Goal: Information Seeking & Learning: Compare options

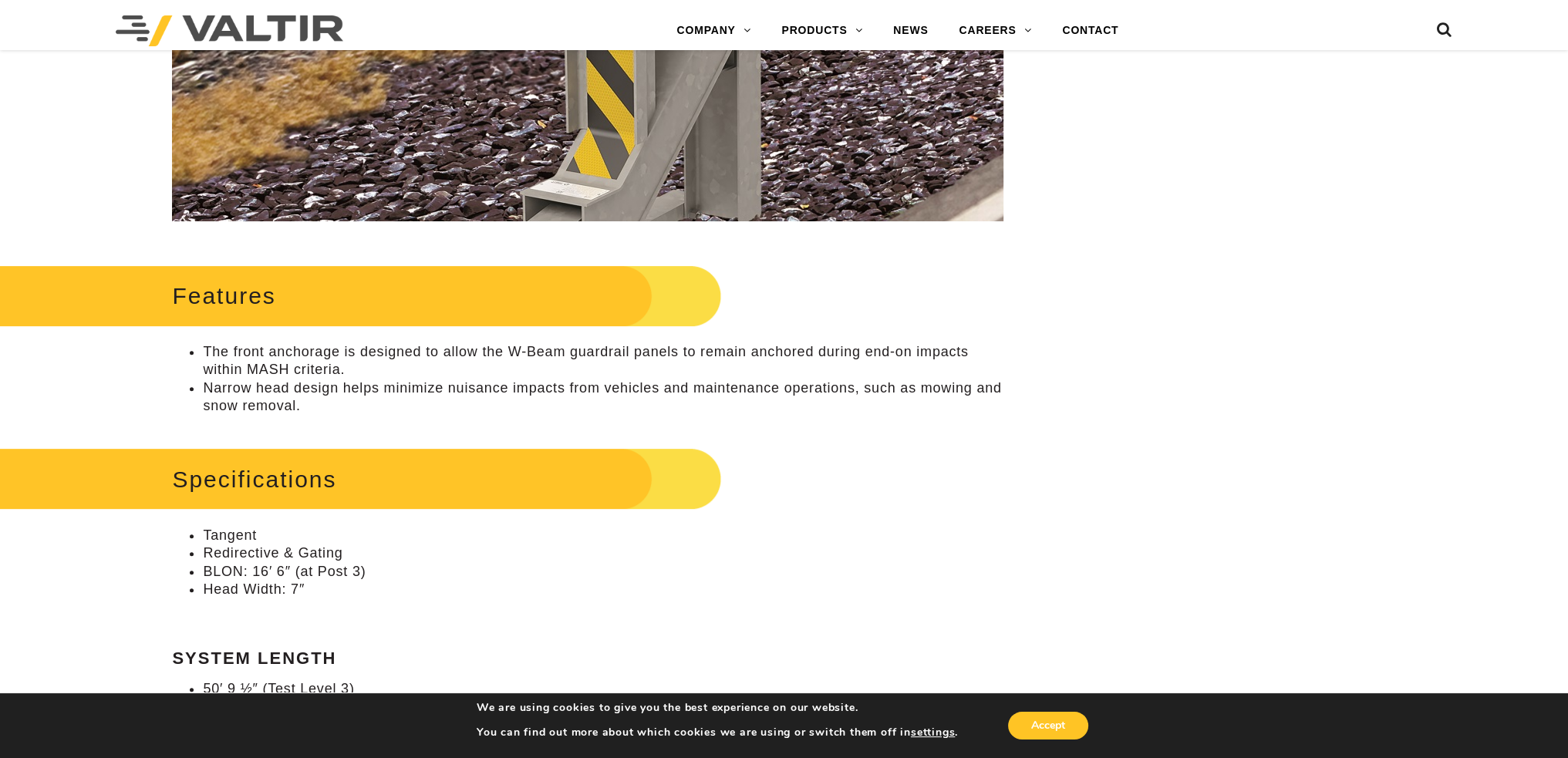
scroll to position [848, 0]
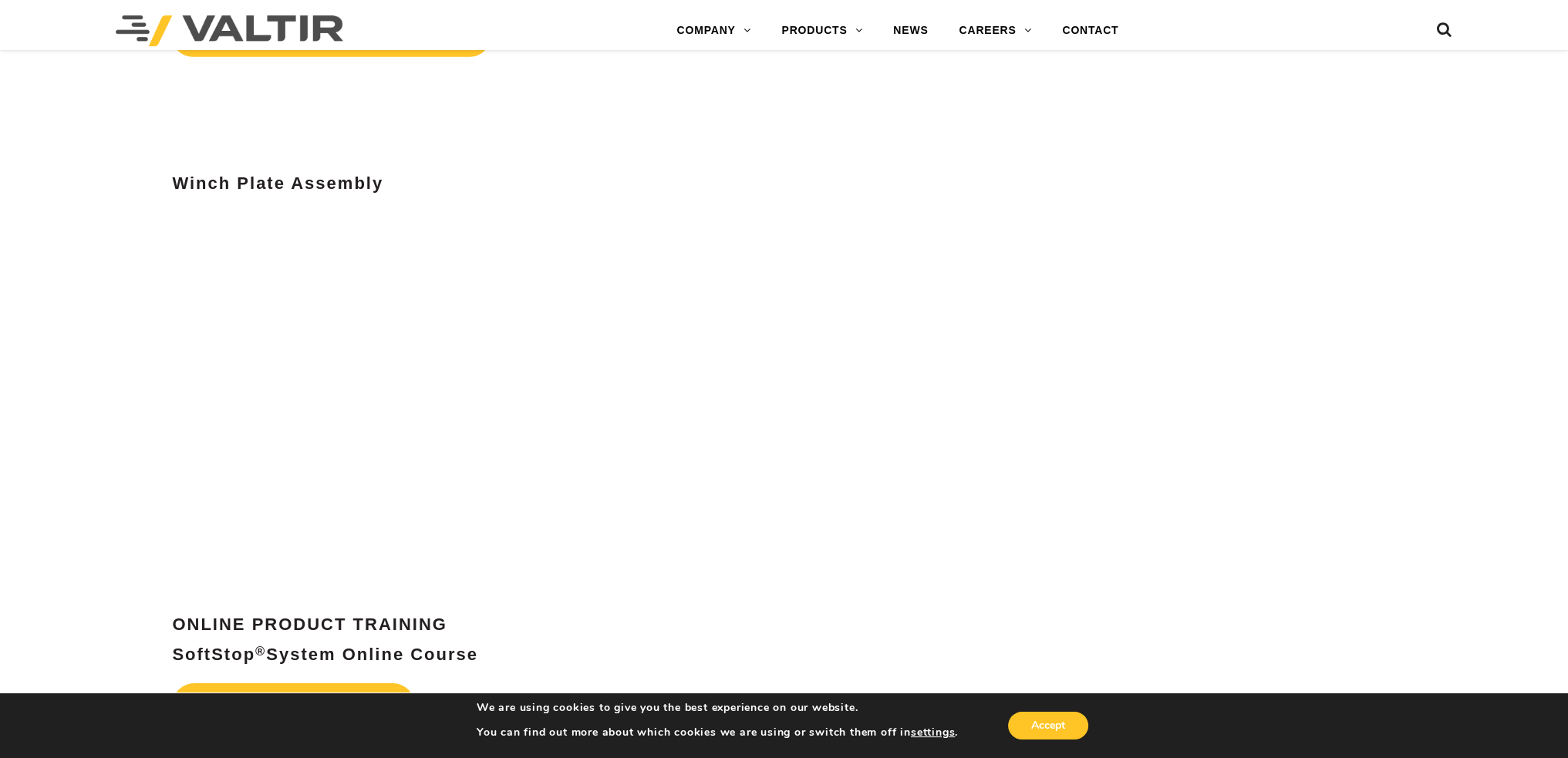
scroll to position [6942, 0]
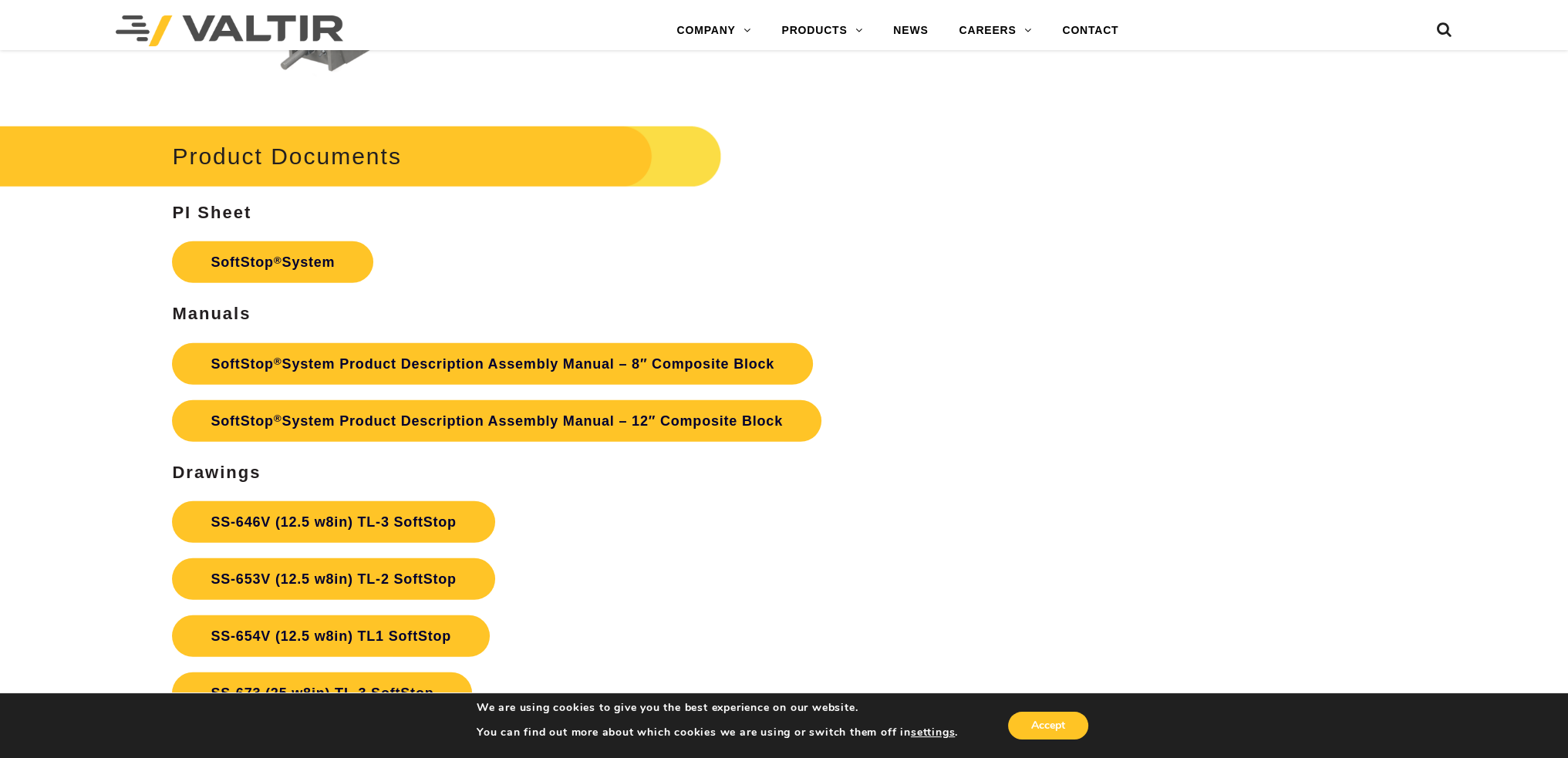
scroll to position [5709, 0]
click at [334, 274] on link "SoftStop ® System" at bounding box center [272, 261] width 202 height 42
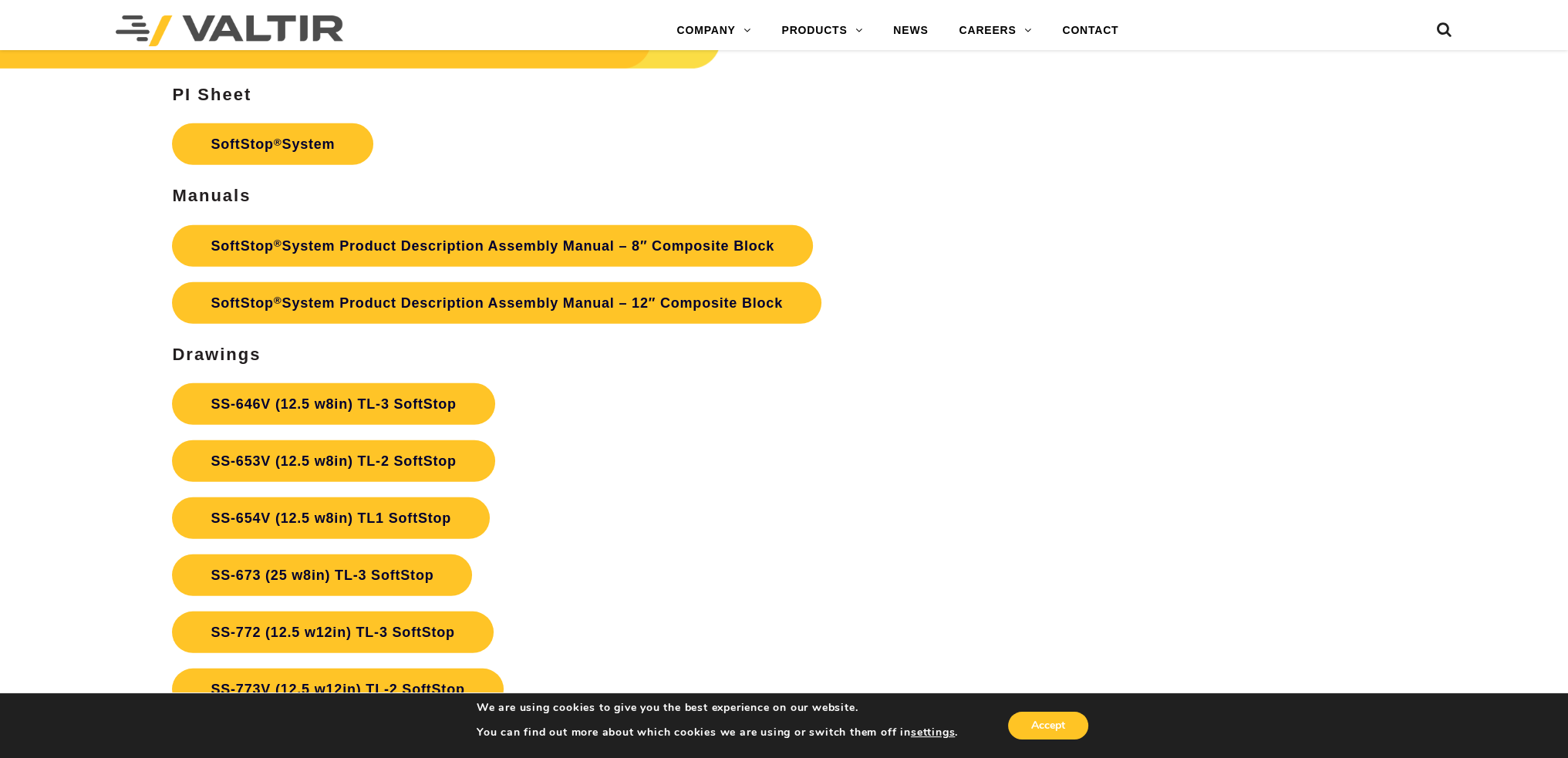
scroll to position [5862, 0]
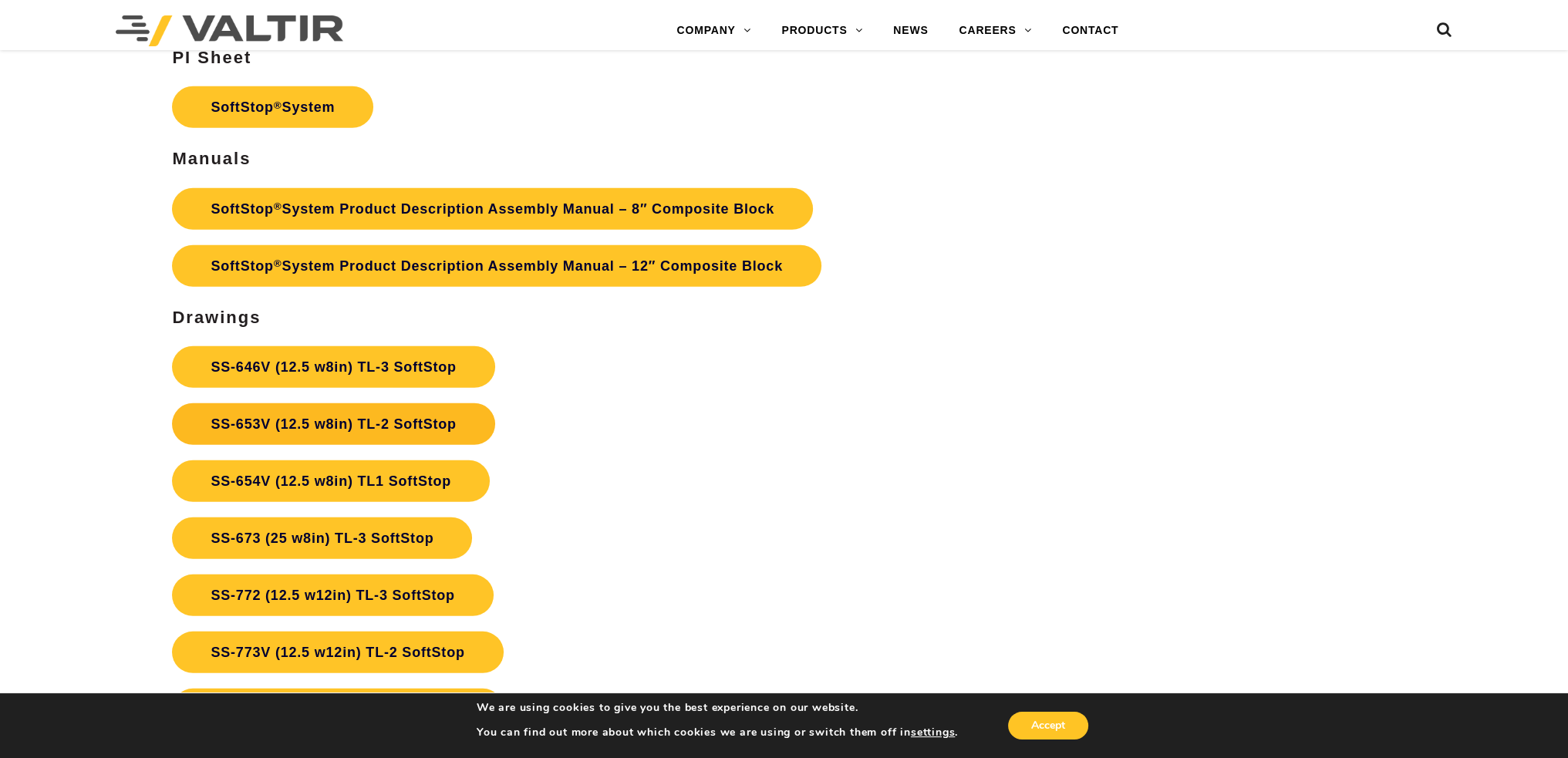
click at [445, 425] on link "SS-653V (12.5 w8in) TL-2 SoftStop" at bounding box center [333, 424] width 323 height 42
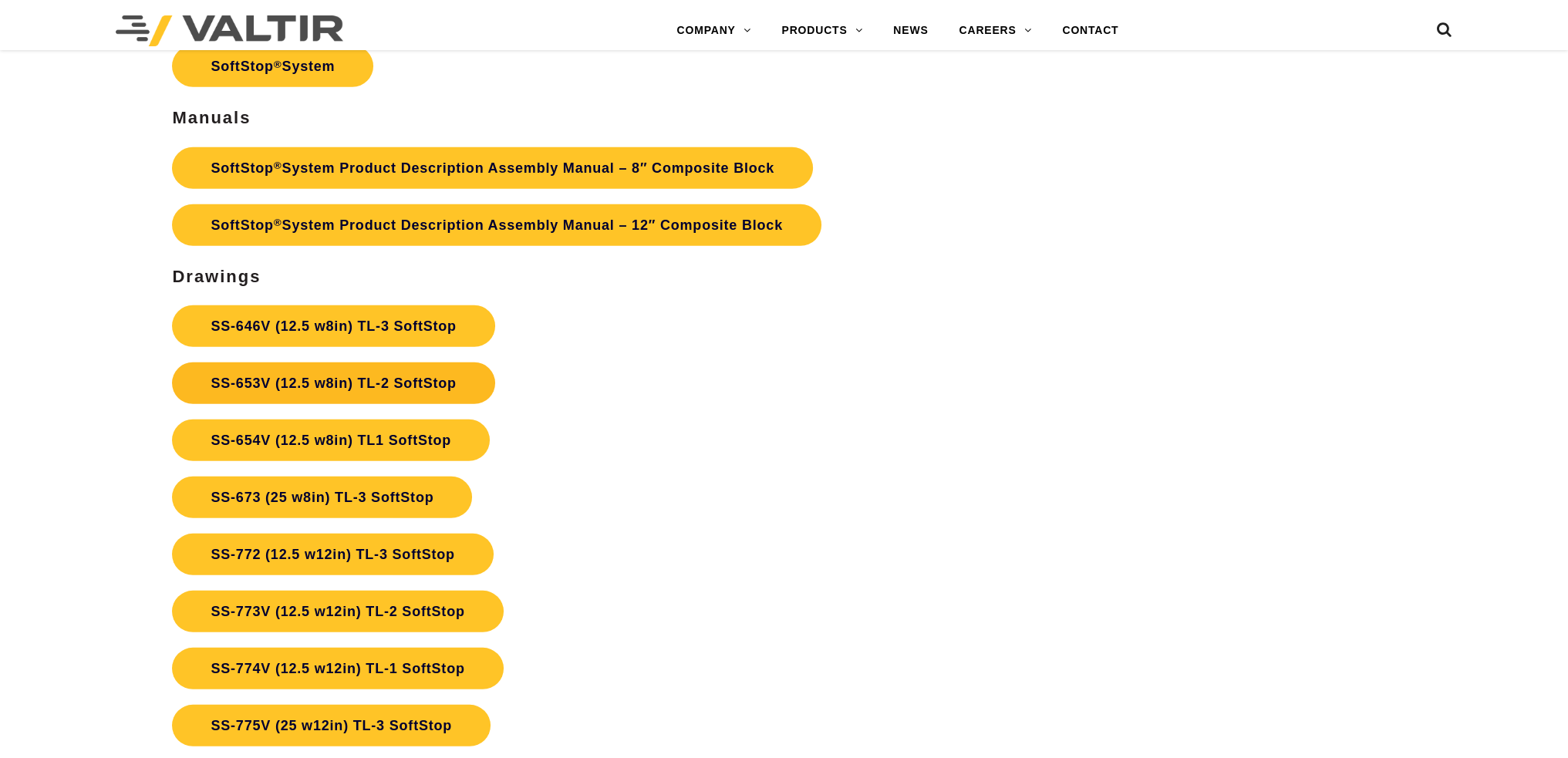
scroll to position [5862, 0]
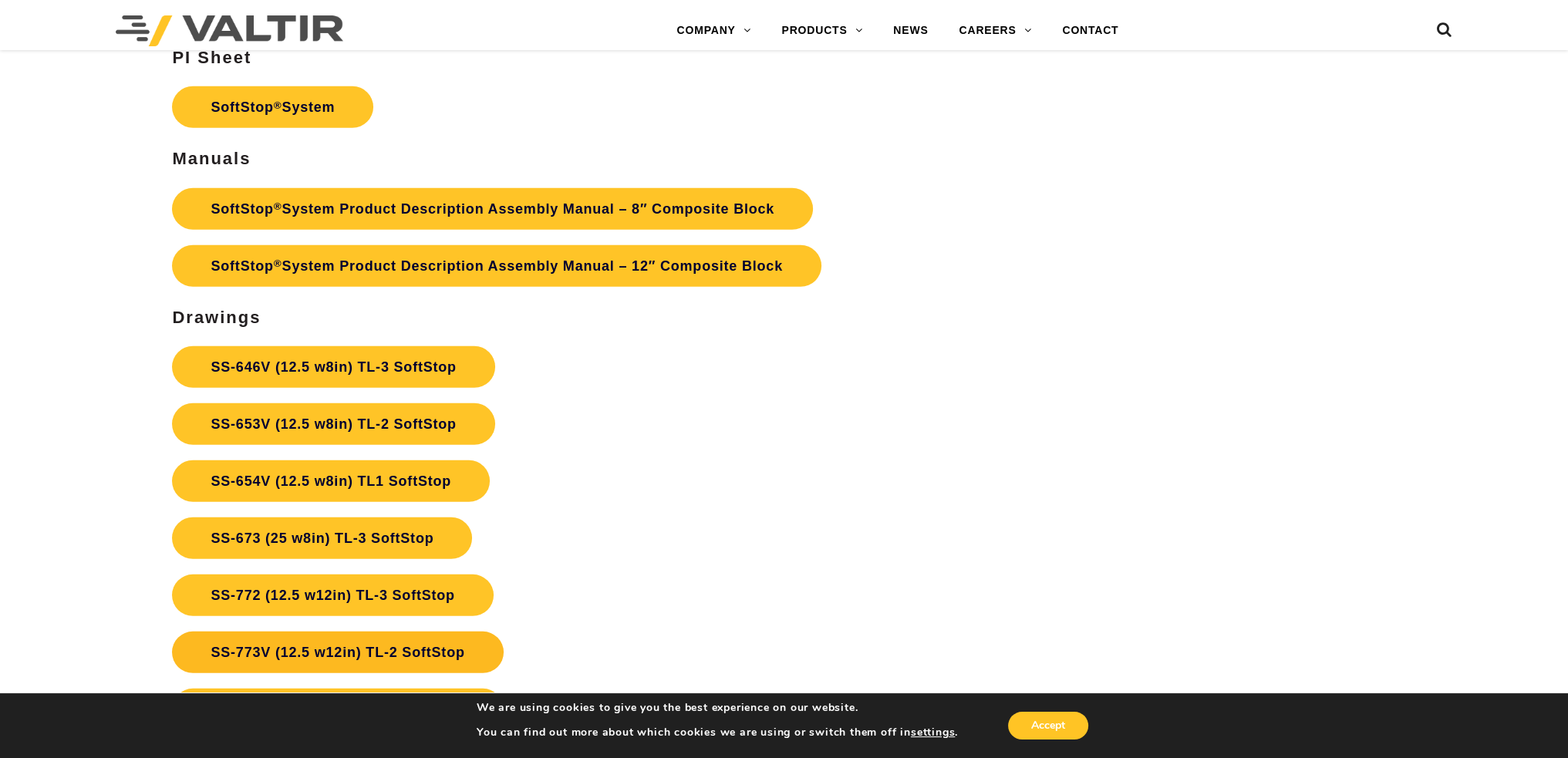
click at [404, 645] on link "SS-773V (12.5 w12in) TL-2 SoftStop" at bounding box center [337, 652] width 331 height 42
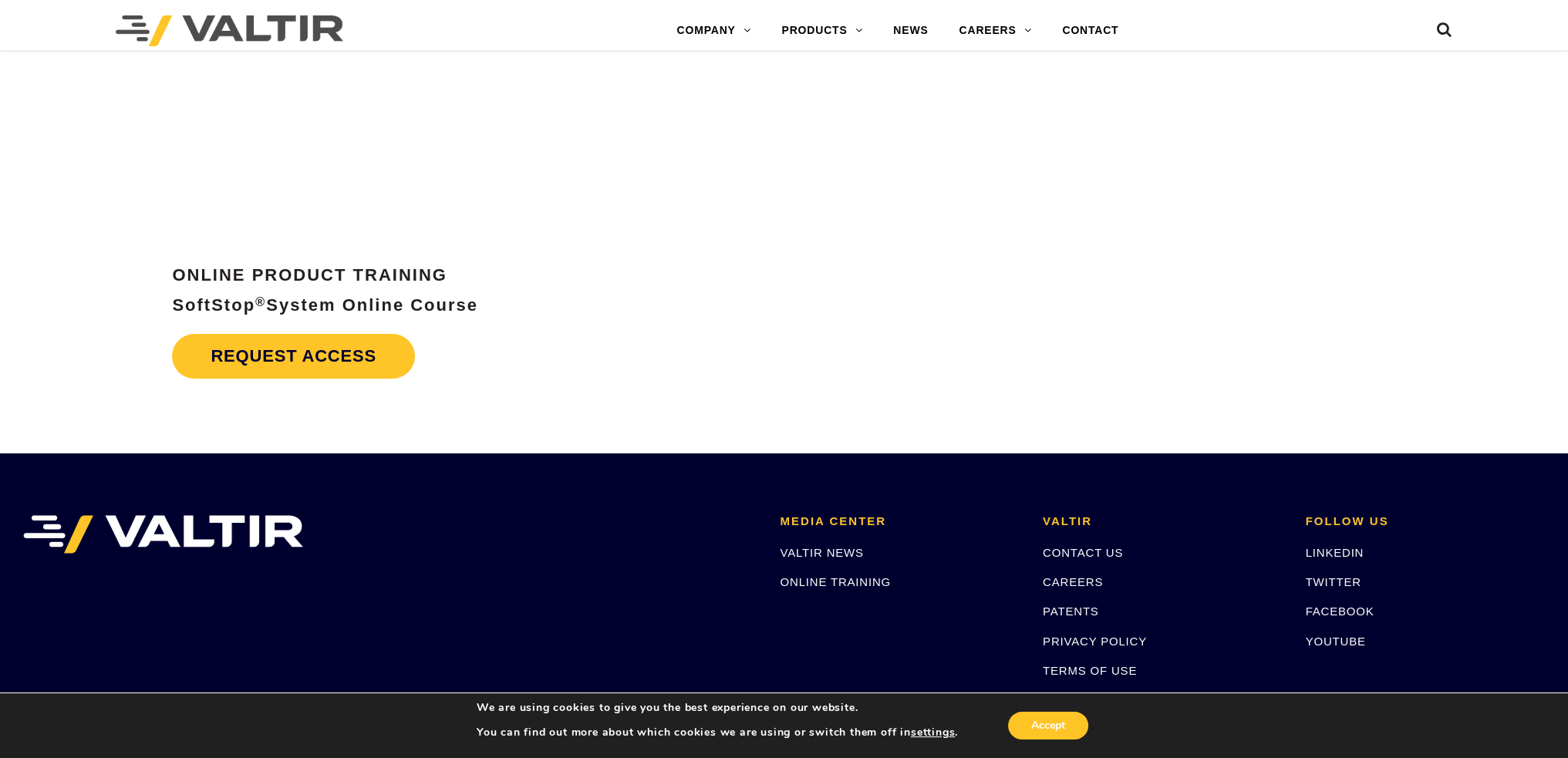
scroll to position [7100, 0]
